Goal: Task Accomplishment & Management: Manage account settings

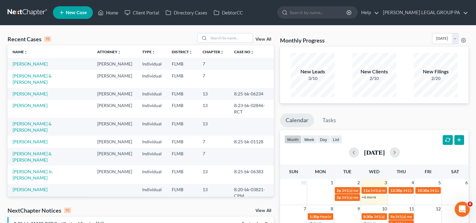
click at [221, 39] on input "search" at bounding box center [230, 37] width 44 height 9
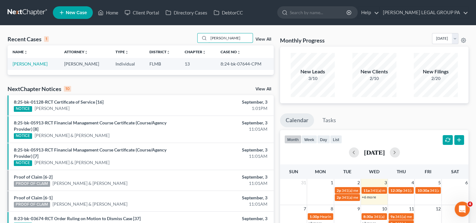
type input "[PERSON_NAME]"
click at [31, 63] on link "[PERSON_NAME]" at bounding box center [30, 63] width 35 height 5
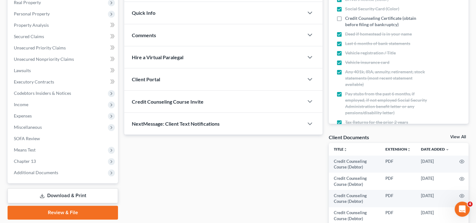
scroll to position [105, 0]
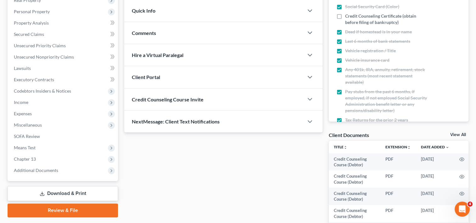
click at [33, 173] on span "Additional Documents" at bounding box center [63, 169] width 109 height 11
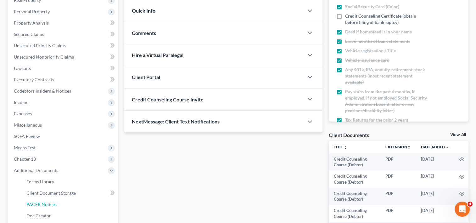
drag, startPoint x: 46, startPoint y: 202, endPoint x: 51, endPoint y: 203, distance: 4.8
click at [47, 202] on span "PACER Notices" at bounding box center [41, 203] width 30 height 5
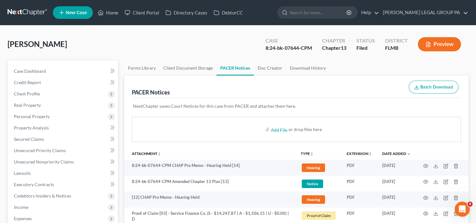
scroll to position [105, 0]
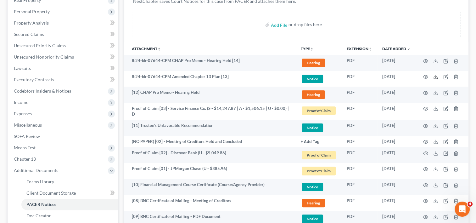
click at [436, 75] on icon at bounding box center [435, 76] width 5 height 5
click at [447, 75] on icon "button" at bounding box center [446, 76] width 3 height 3
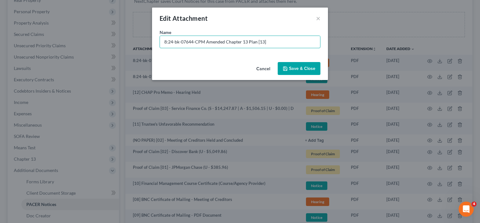
drag, startPoint x: 205, startPoint y: 43, endPoint x: -41, endPoint y: 38, distance: 246.5
click at [0, 38] on html "Home New Case Client Portal Directory Cases DebtorCC [PERSON_NAME] LEGAL GROUP …" at bounding box center [240, 145] width 480 height 501
type input "[13] Amended Chapter 13 Plan"
drag, startPoint x: 299, startPoint y: 73, endPoint x: 312, endPoint y: 71, distance: 13.3
click at [304, 73] on button "Save & Close" at bounding box center [299, 68] width 43 height 13
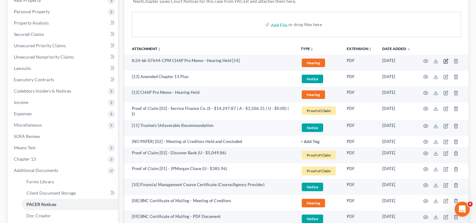
click at [445, 61] on icon "button" at bounding box center [446, 60] width 3 height 3
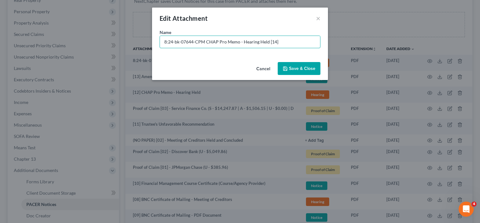
drag, startPoint x: 206, startPoint y: 41, endPoint x: 8, endPoint y: 50, distance: 198.9
click at [9, 50] on div "Edit Attachment × Name * 8:24-bk-07644-CPM CHAP Pro Memo - Hearing Held [14] Ca…" at bounding box center [240, 111] width 480 height 223
type input "[14] CHAP Pro Memo - Hearing Held"
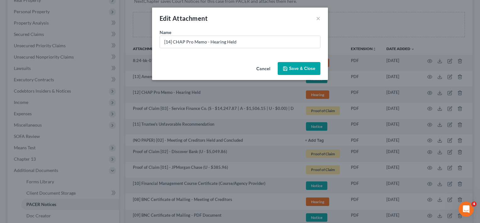
click at [299, 68] on span "Save & Close" at bounding box center [302, 68] width 26 height 5
